Goal: Task Accomplishment & Management: Manage account settings

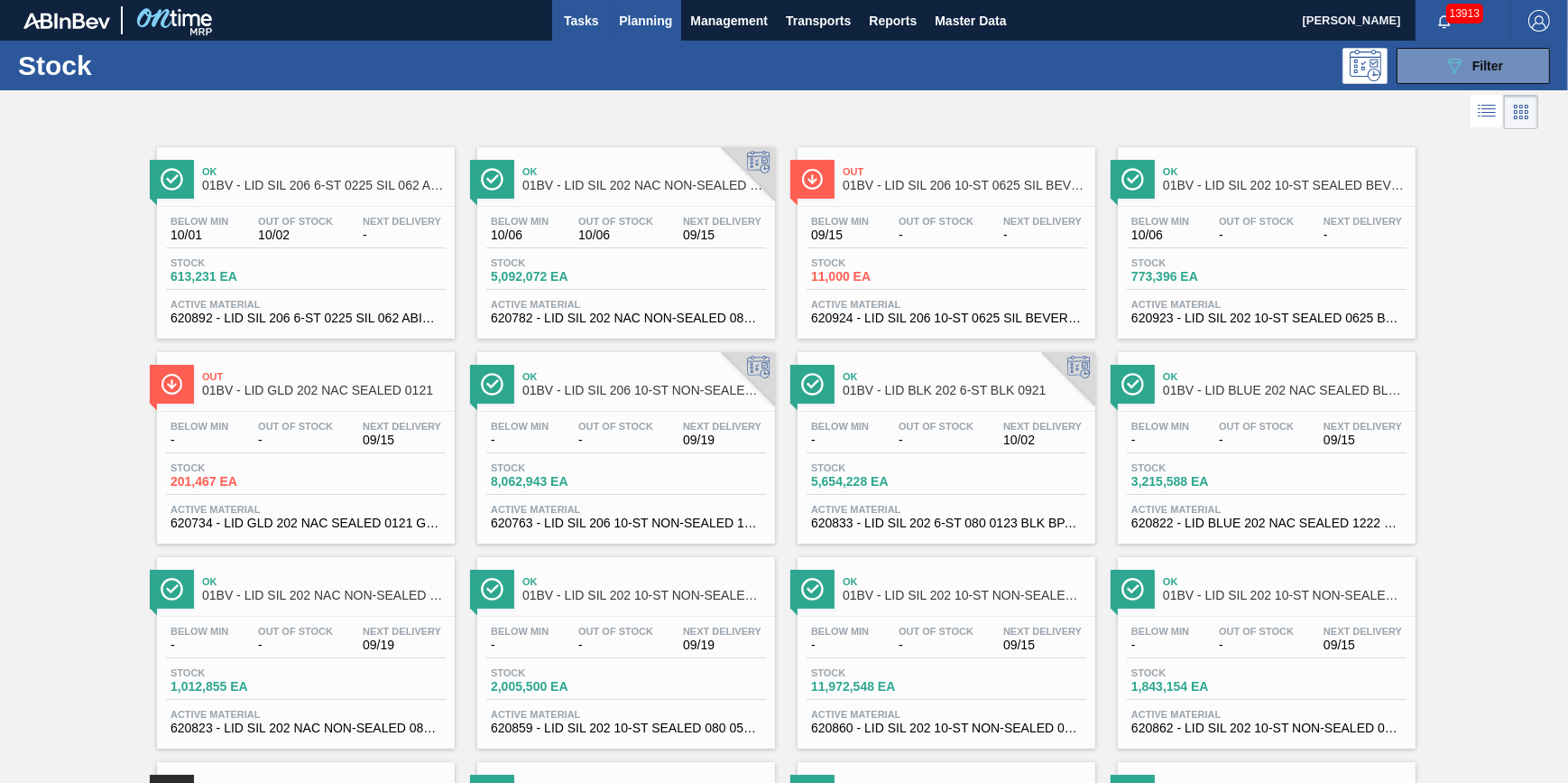
drag, startPoint x: 537, startPoint y: 14, endPoint x: 568, endPoint y: 25, distance: 32.9
click at [537, 14] on div "Tasks Planning Management Transports Reports Master Data" at bounding box center [784, 20] width 1568 height 41
click at [571, 26] on span "Tasks" at bounding box center [581, 20] width 40 height 21
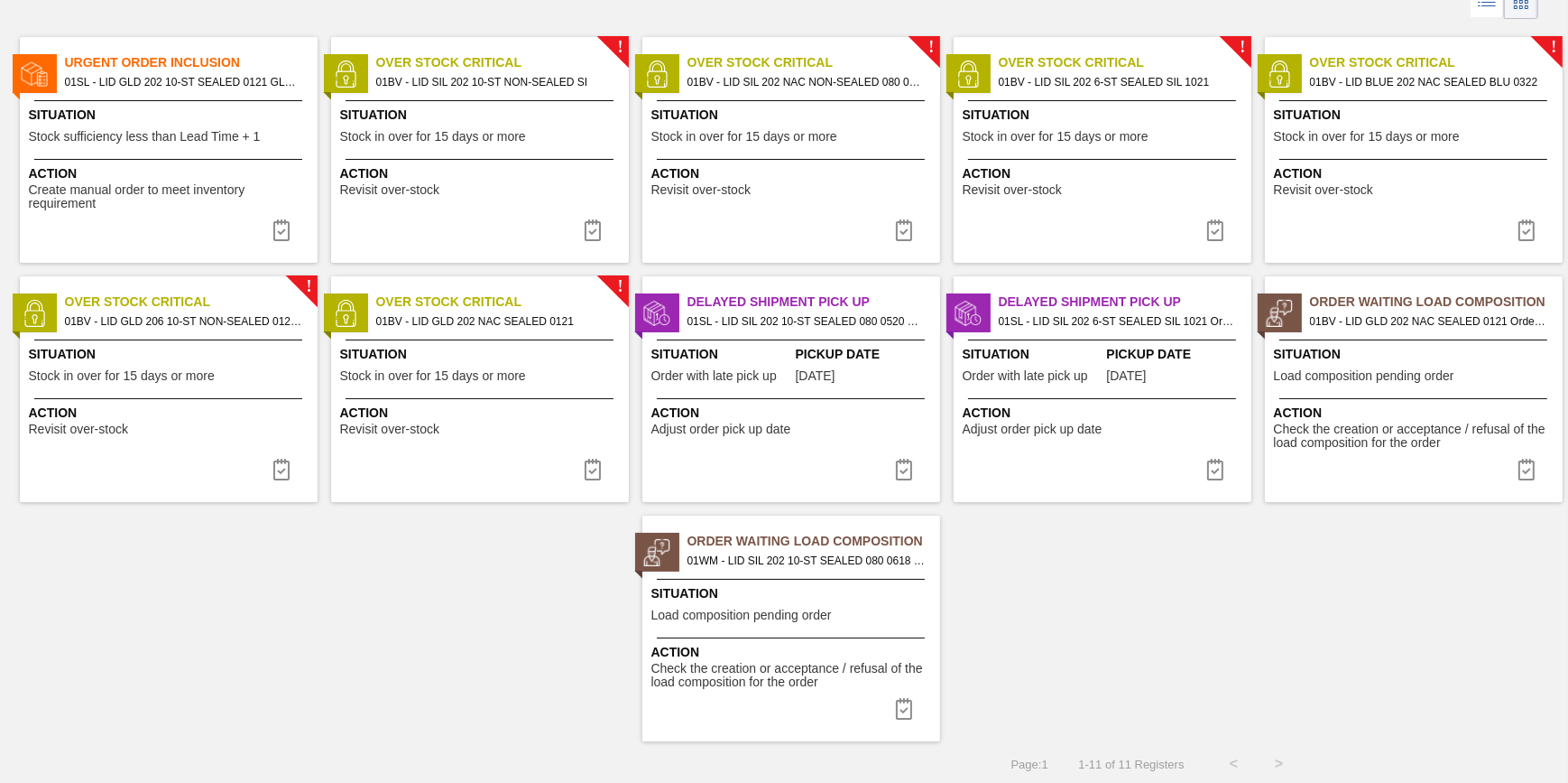
scroll to position [113, 0]
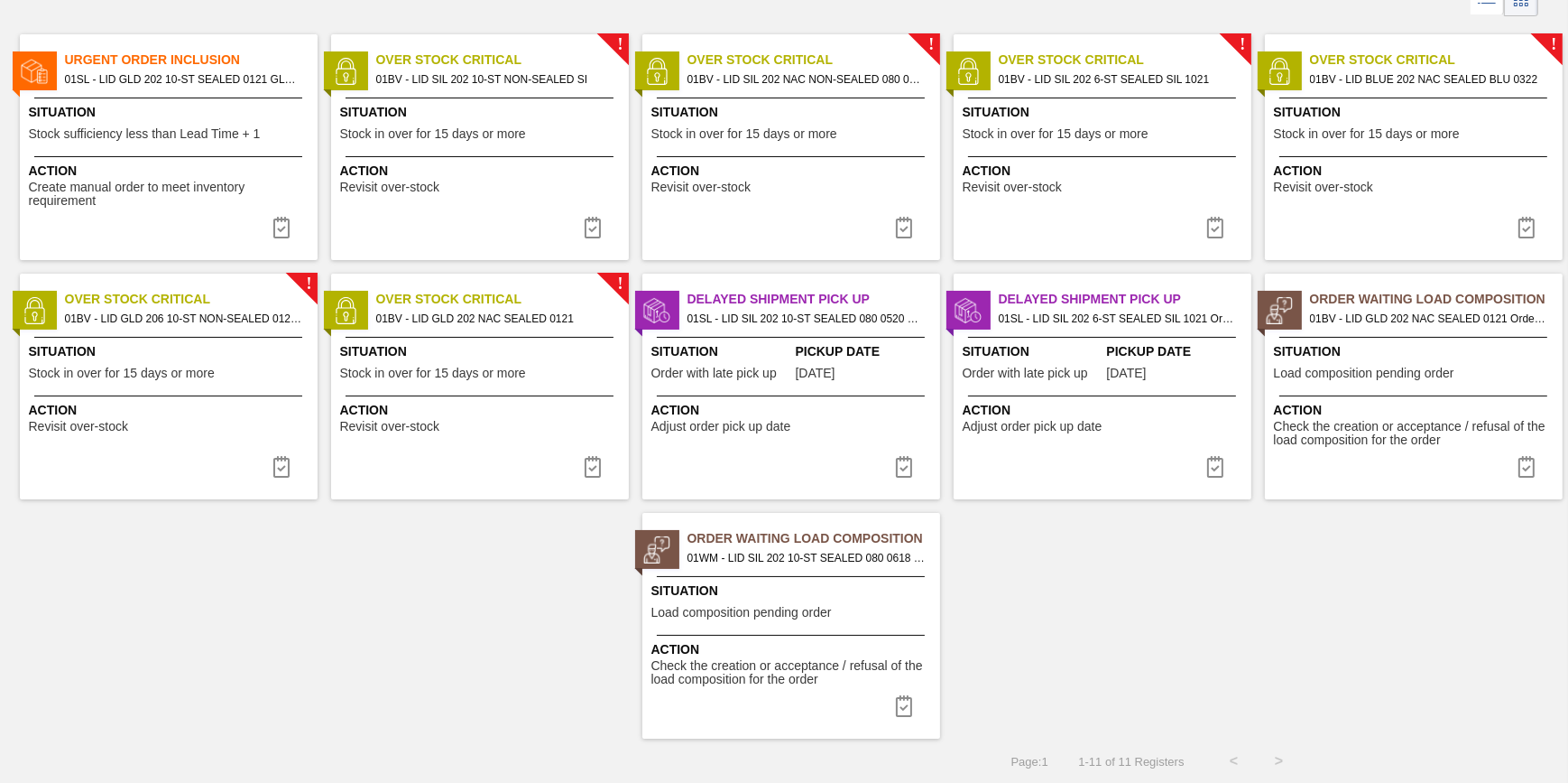
click at [487, 208] on div "! Over Stock Critical 01BV - LID SIL 202 10-ST NON-SEALED SI Situation Stock in…" at bounding box center [480, 147] width 298 height 225
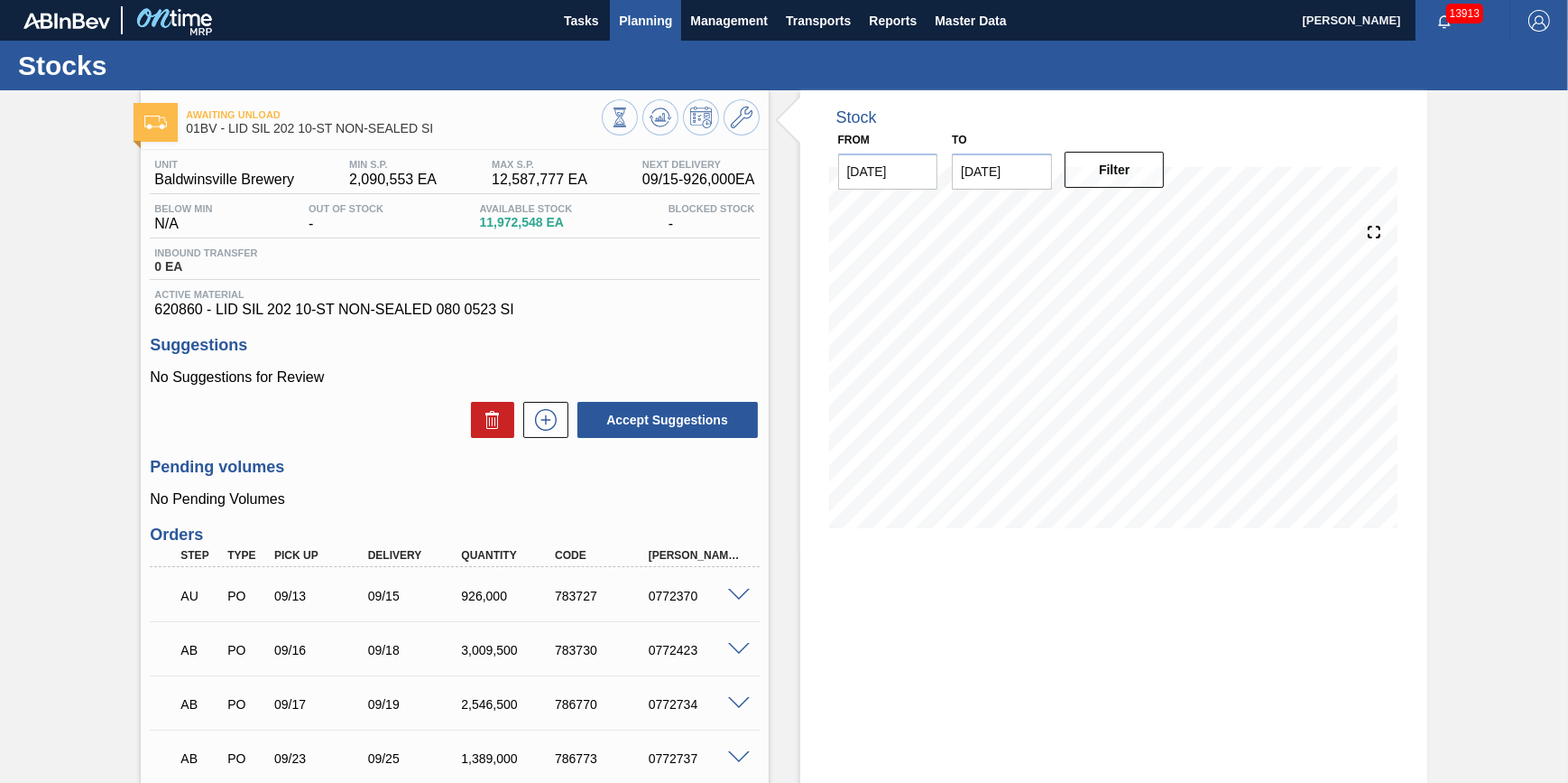
click at [636, 34] on button "Planning" at bounding box center [645, 20] width 71 height 41
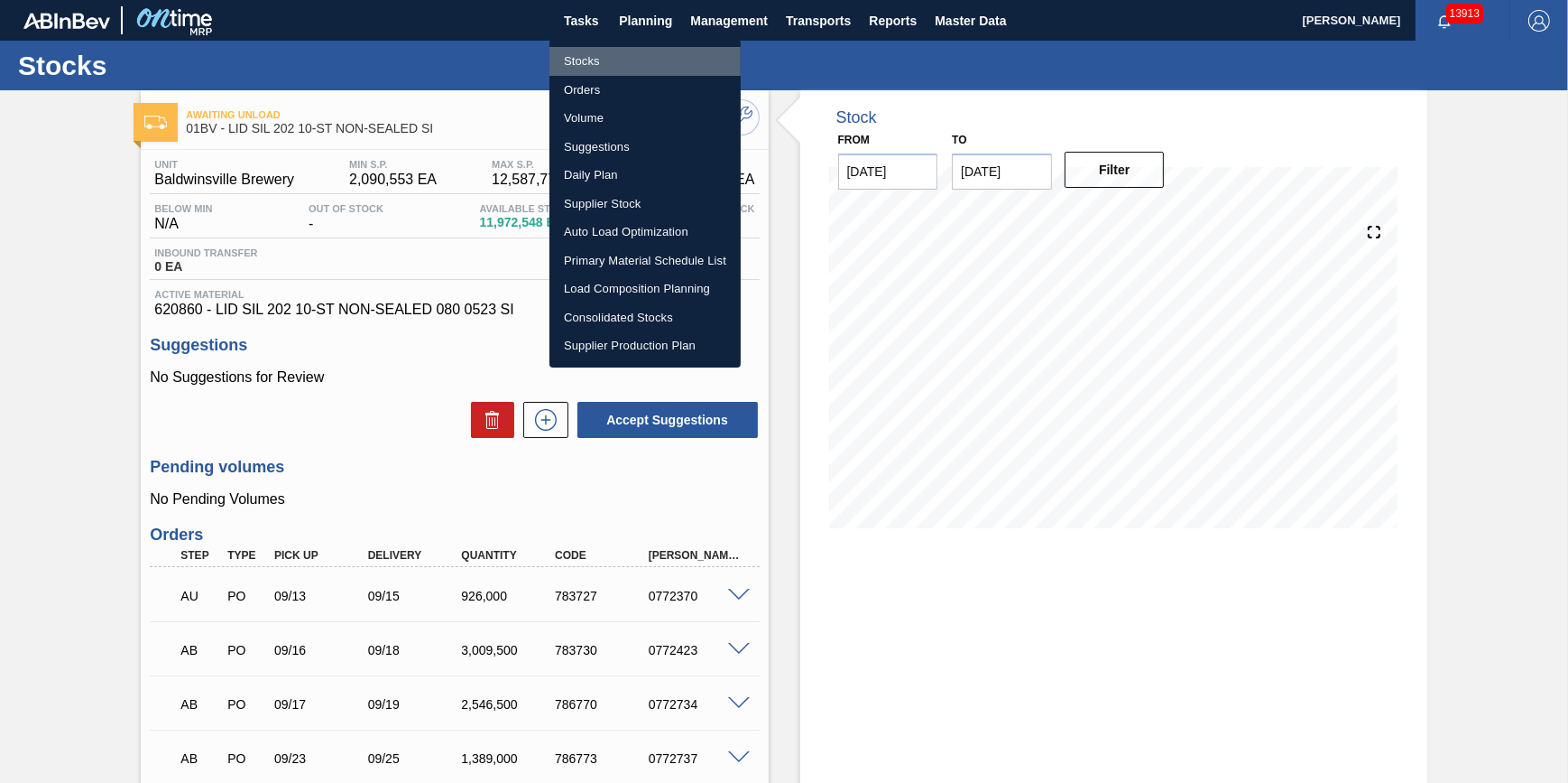
click at [640, 56] on li "Stocks" at bounding box center [645, 61] width 191 height 29
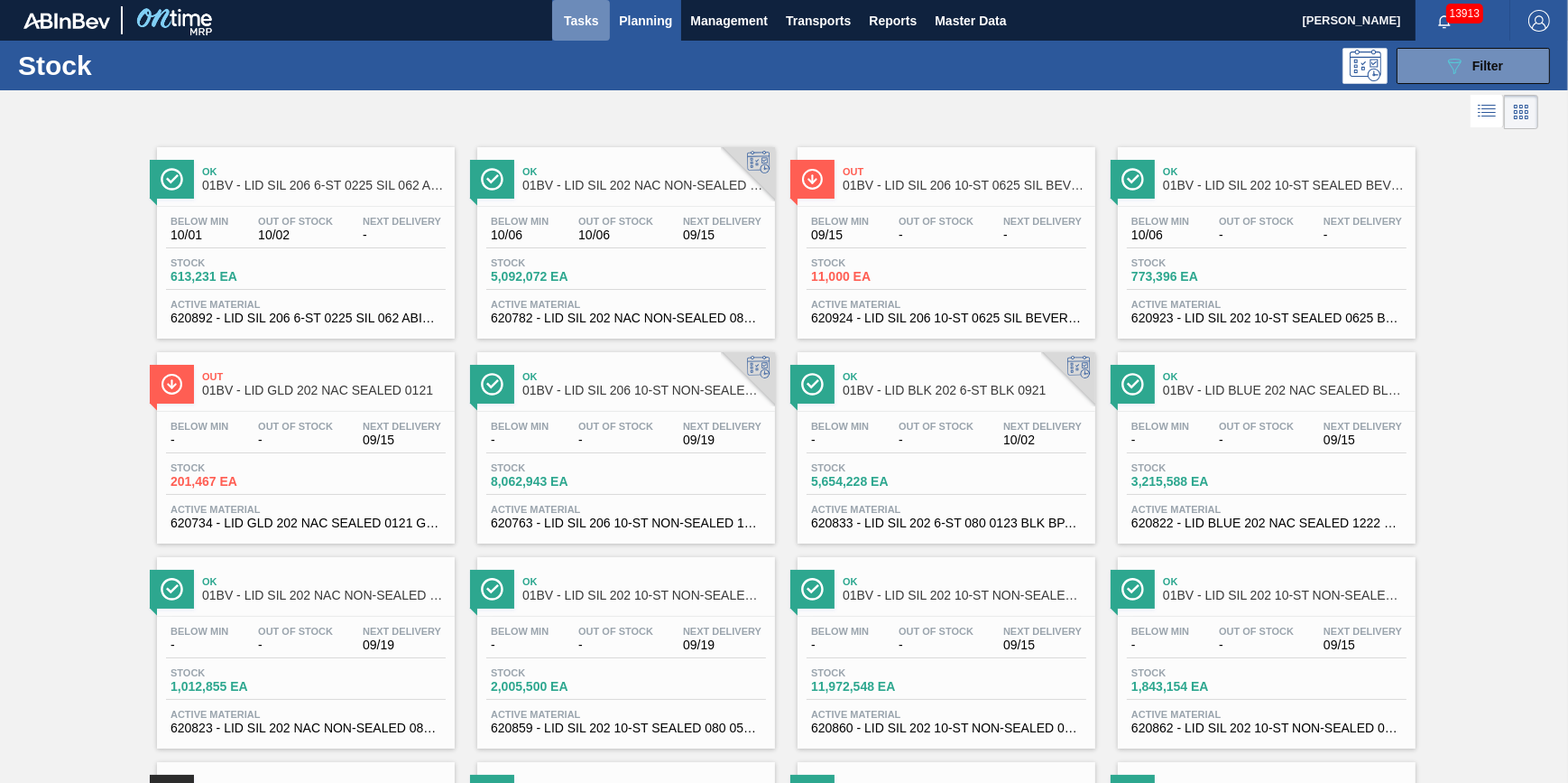
click at [576, 29] on span "Tasks" at bounding box center [581, 20] width 40 height 21
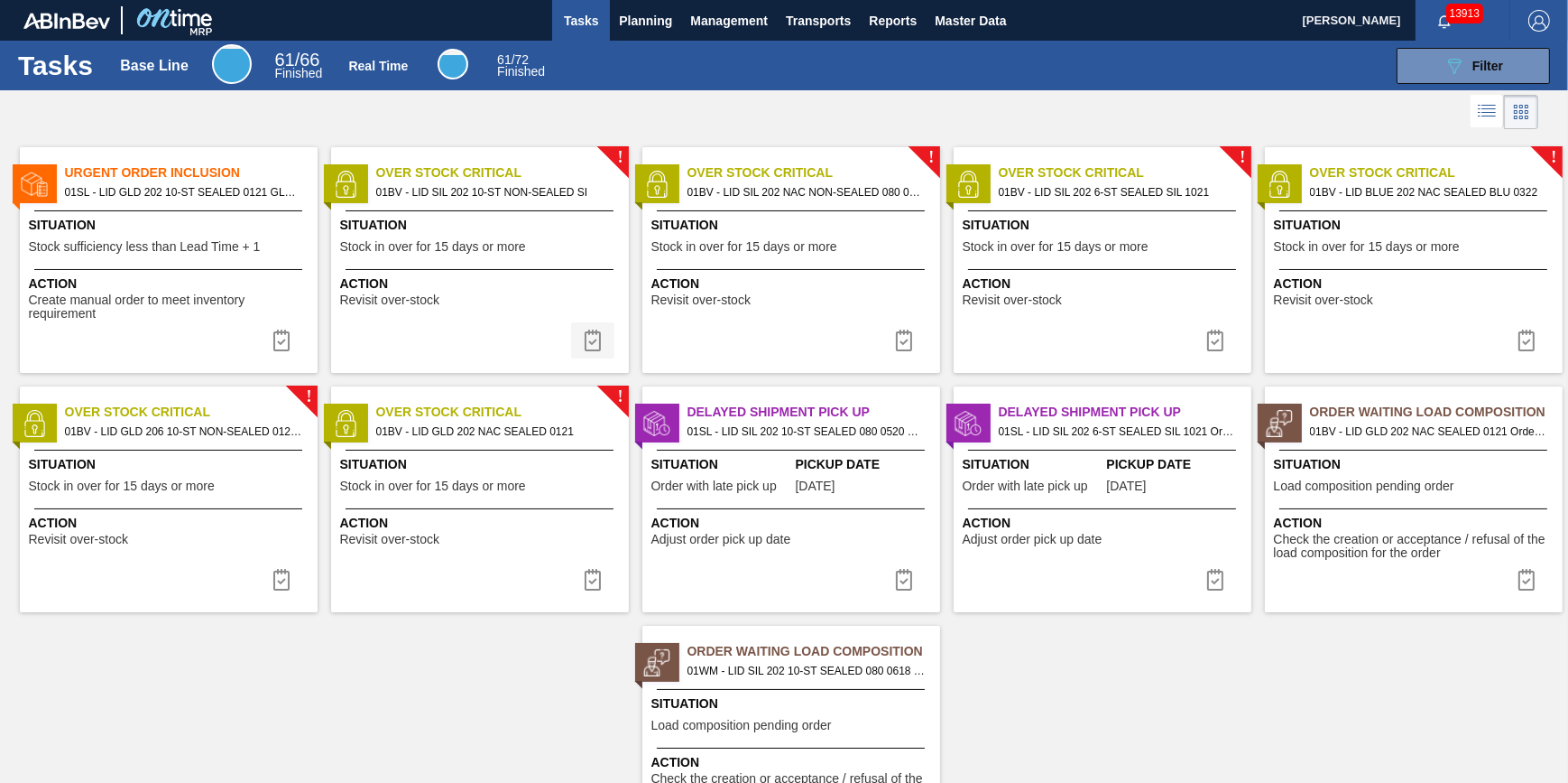
click at [596, 337] on img at bounding box center [592, 340] width 21 height 21
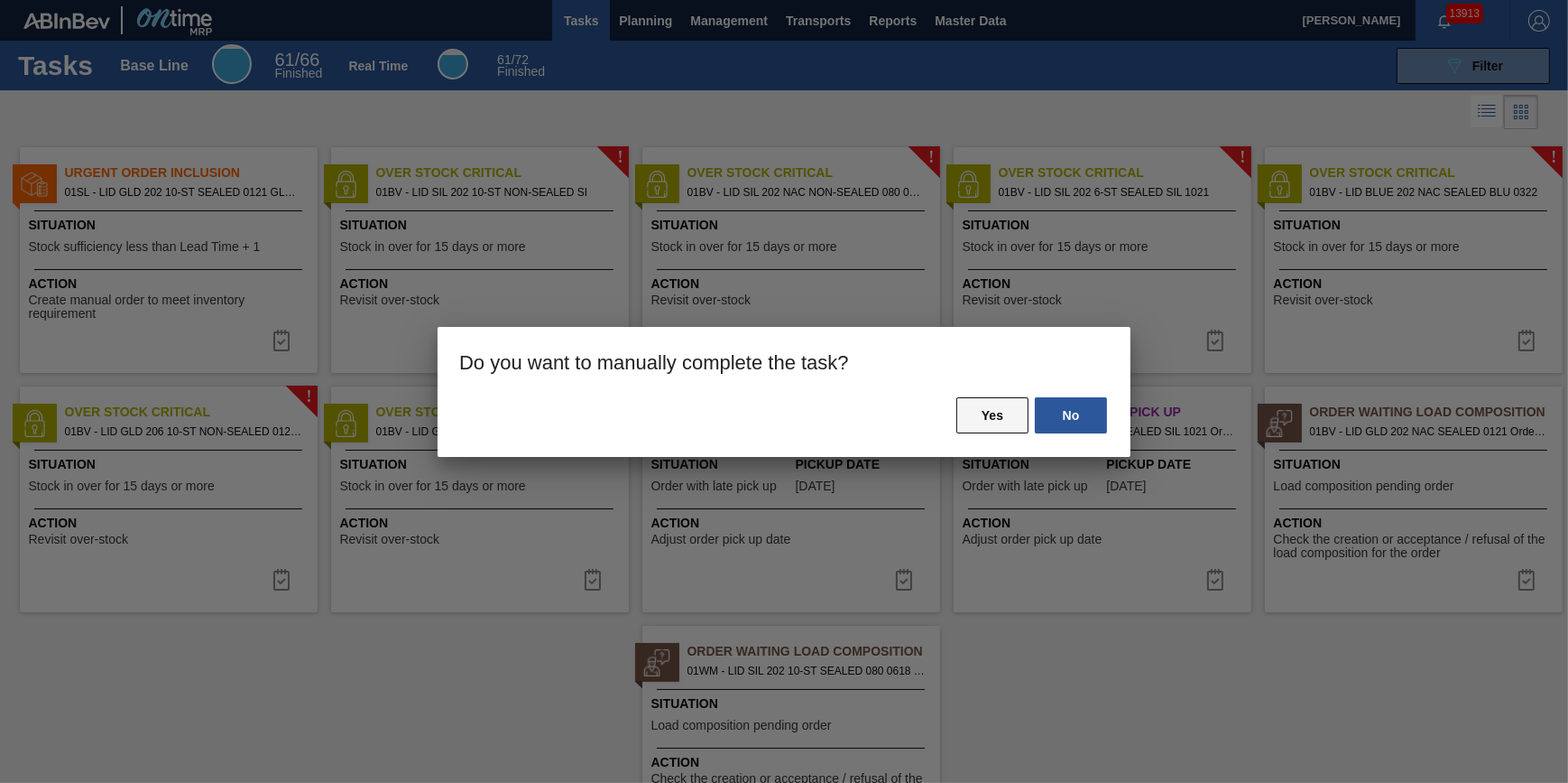
click at [977, 410] on button "Yes" at bounding box center [992, 415] width 72 height 36
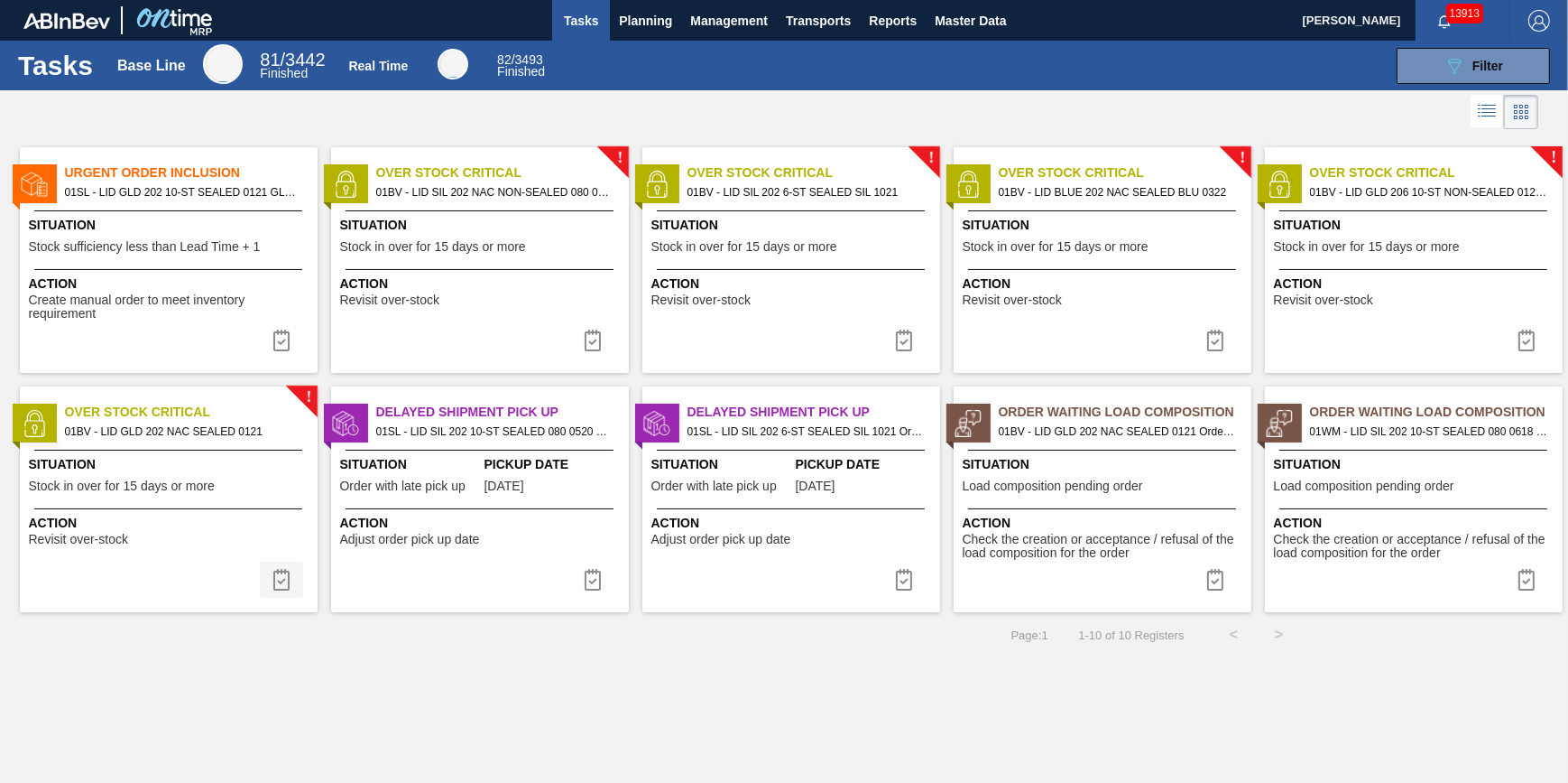
click at [275, 572] on img at bounding box center [282, 579] width 21 height 21
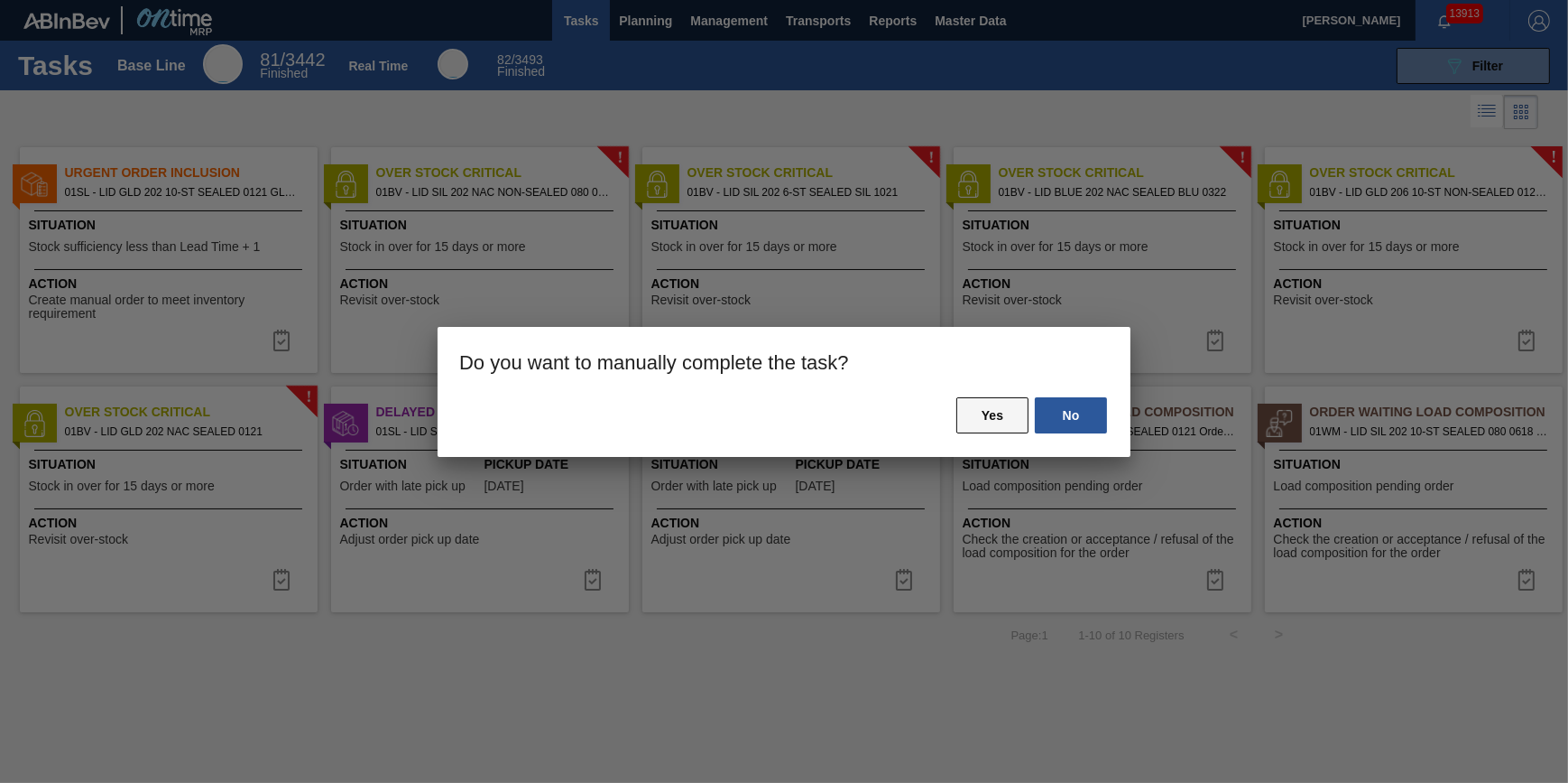
click at [962, 410] on button "Yes" at bounding box center [992, 415] width 72 height 36
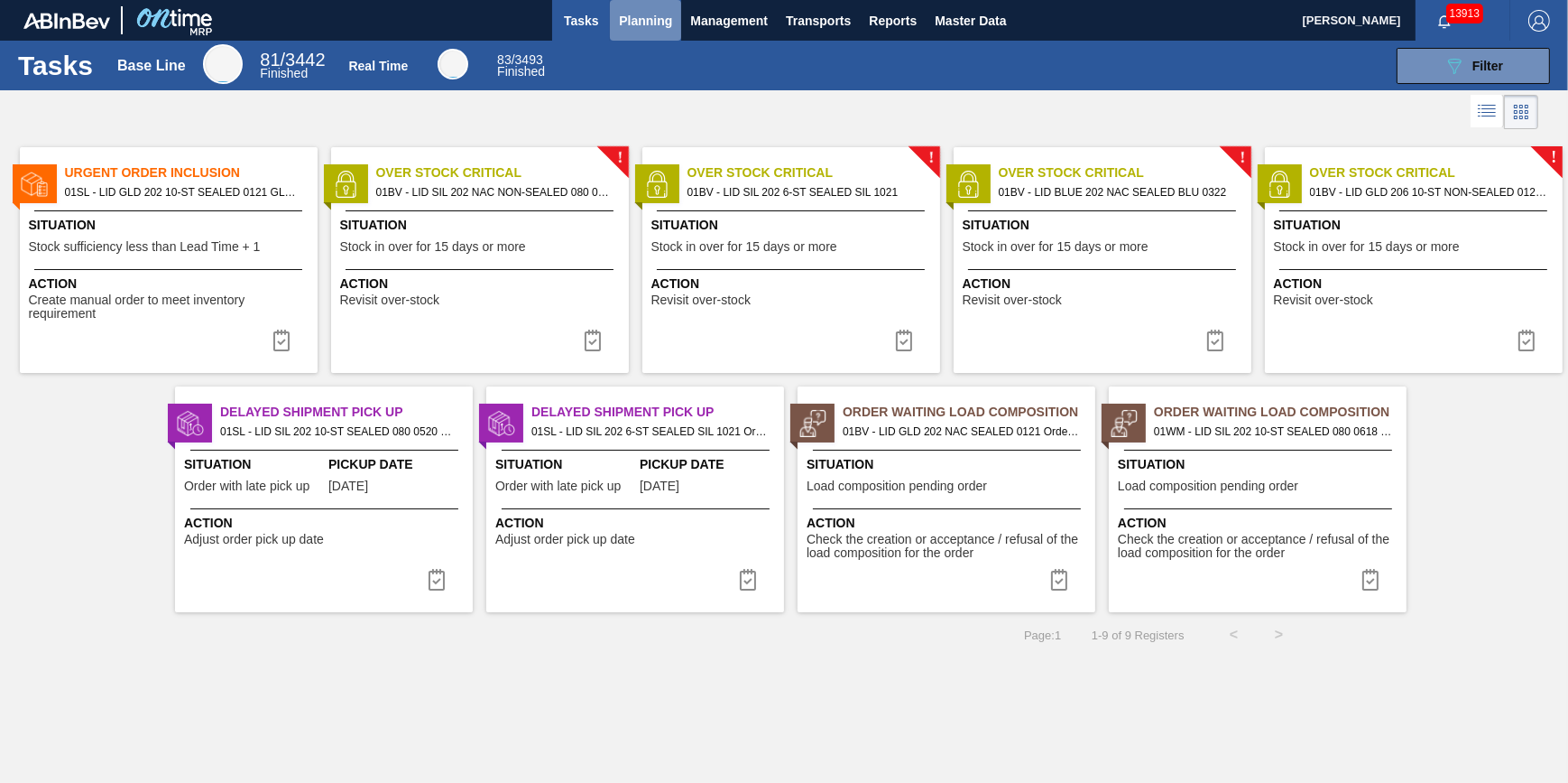
click at [641, 33] on button "Planning" at bounding box center [645, 20] width 71 height 41
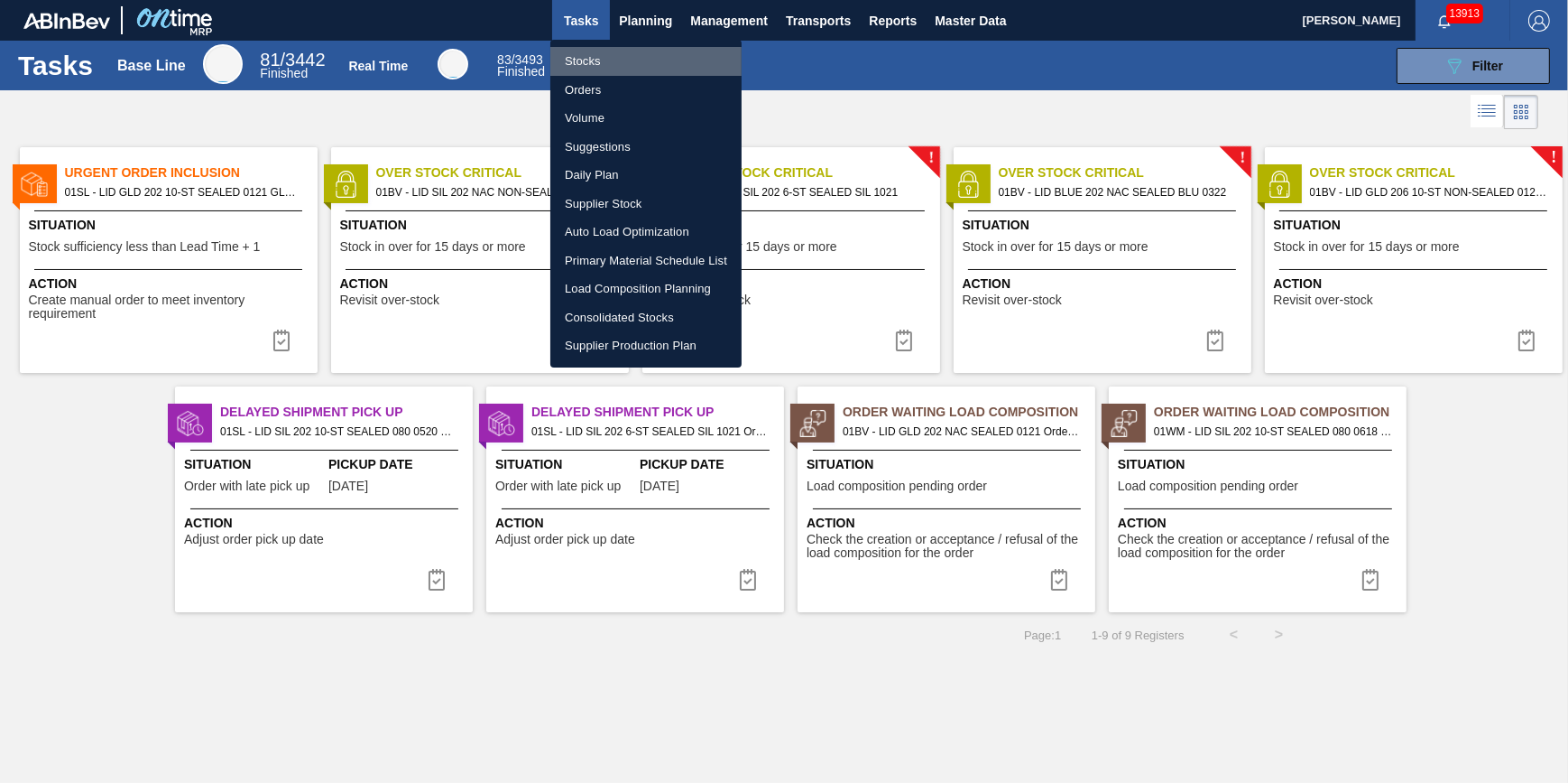
click at [600, 63] on li "Stocks" at bounding box center [646, 61] width 191 height 29
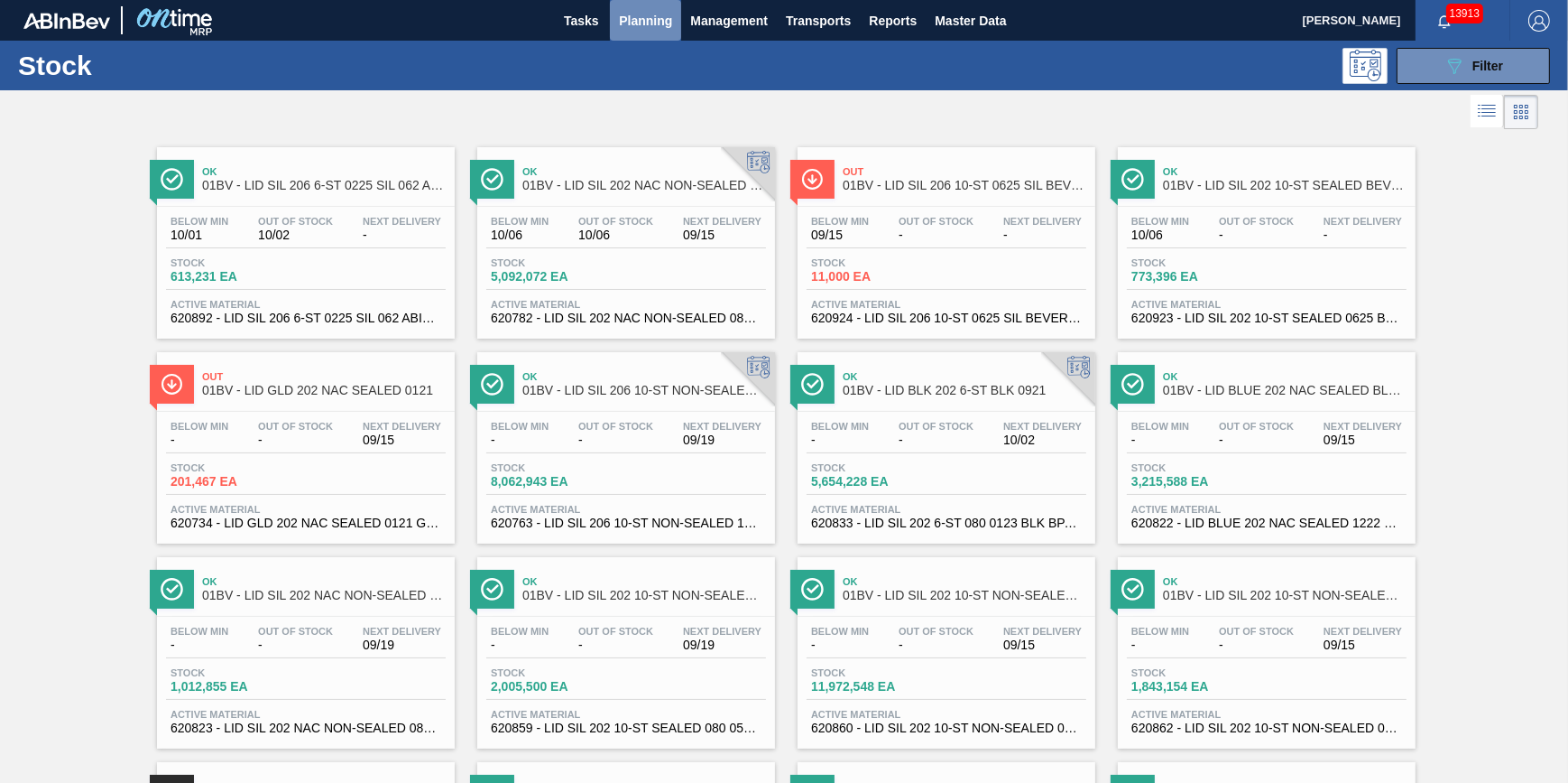
click at [636, 27] on span "Planning" at bounding box center [646, 20] width 53 height 21
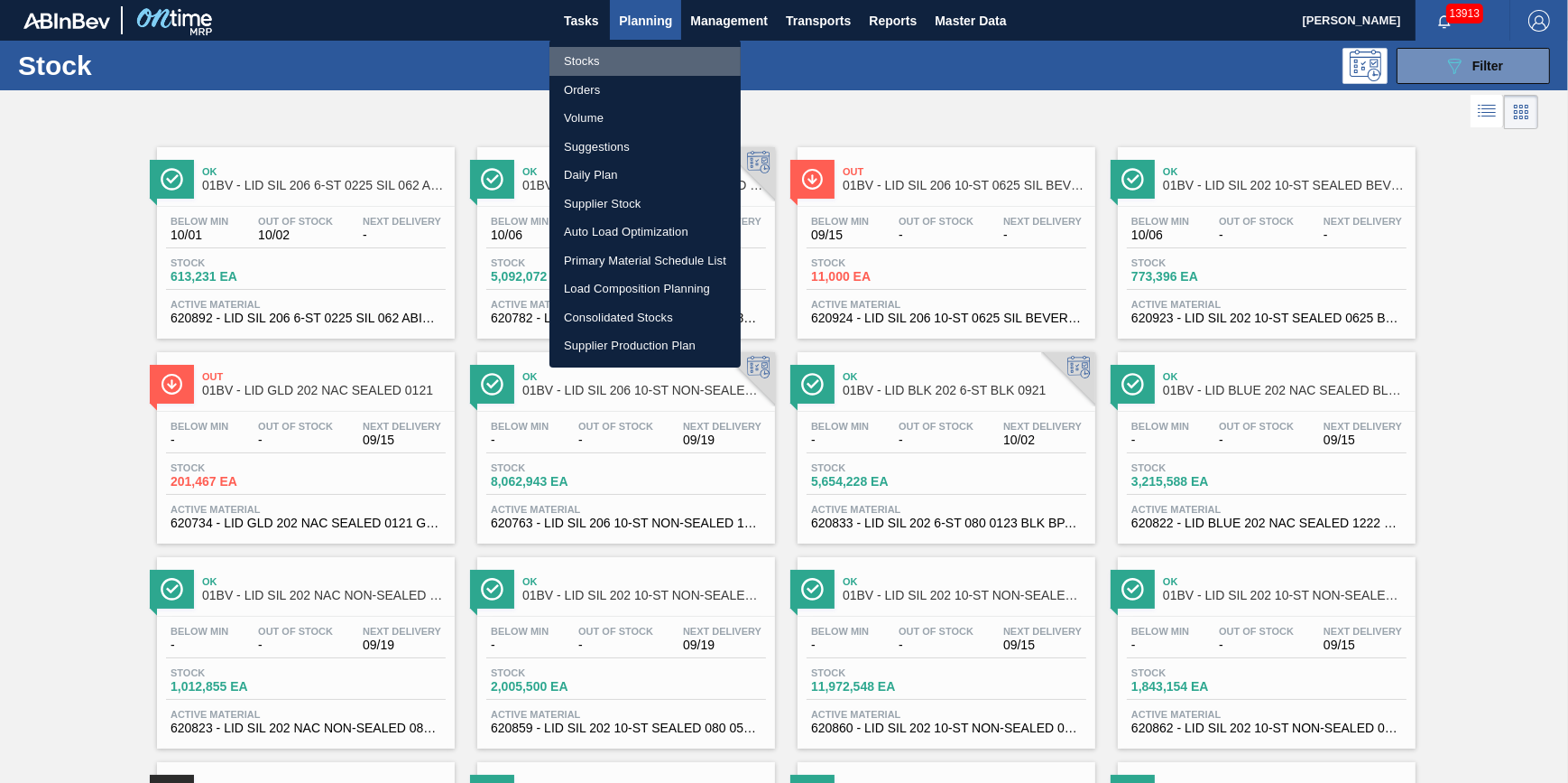
click at [637, 53] on li "Stocks" at bounding box center [645, 61] width 191 height 29
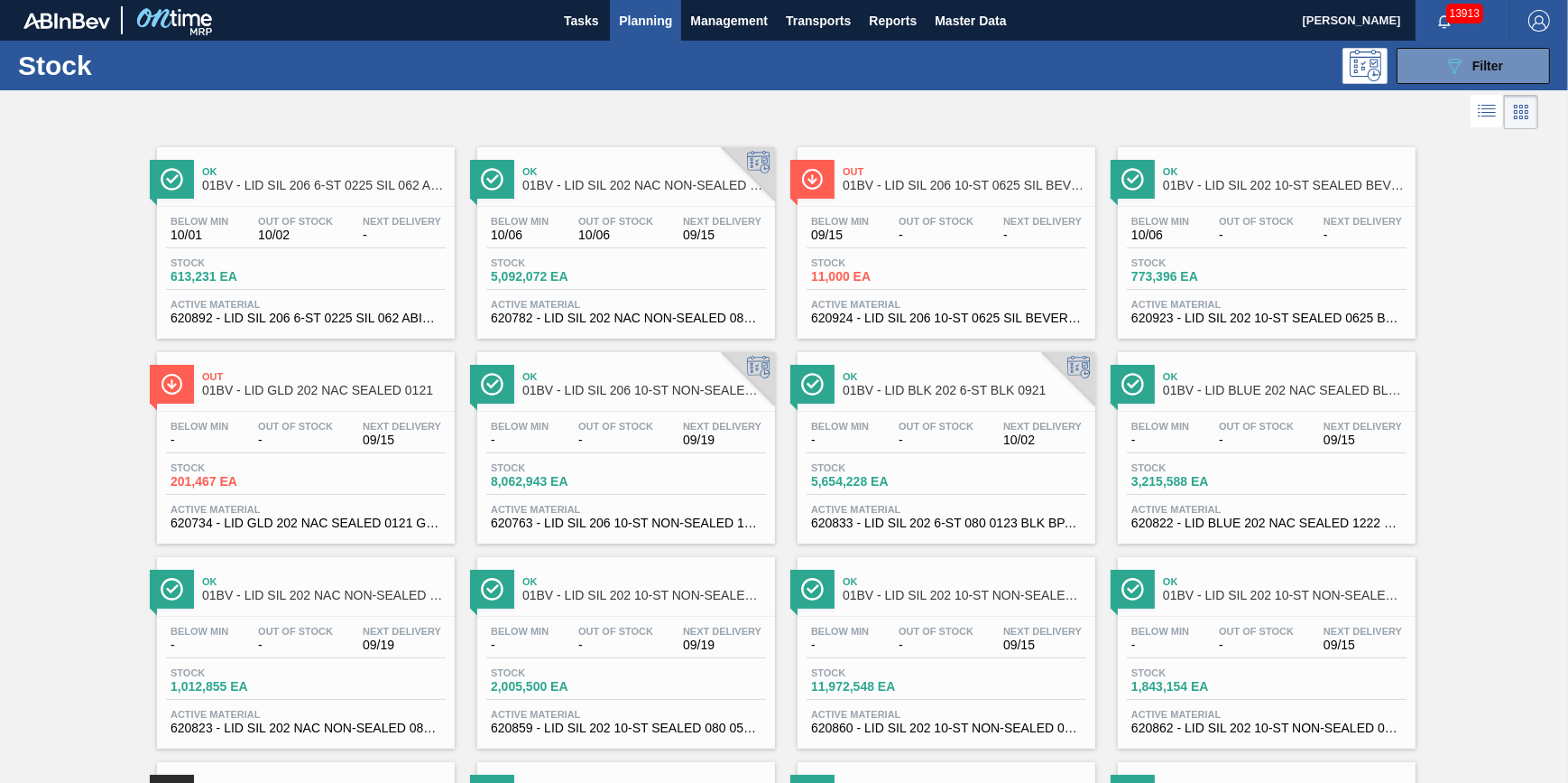
click at [645, 32] on button "Planning" at bounding box center [645, 20] width 71 height 41
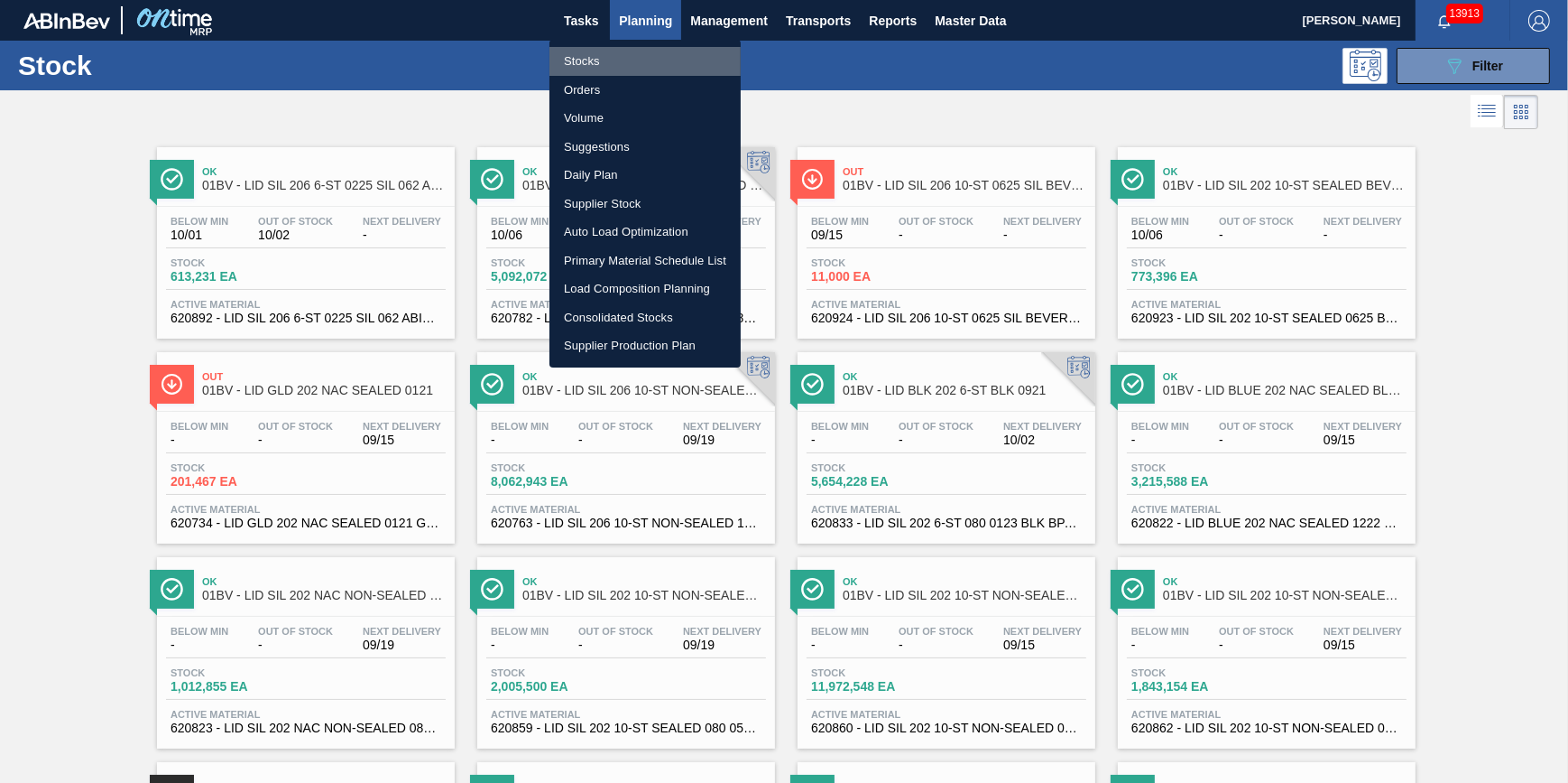
click at [640, 55] on li "Stocks" at bounding box center [645, 61] width 191 height 29
